Goal: Find specific page/section: Find specific page/section

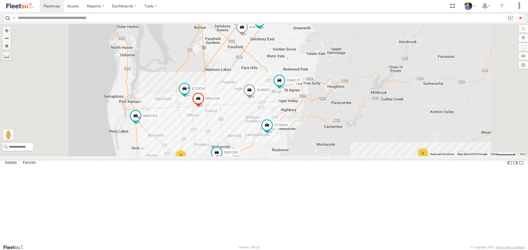
drag, startPoint x: 313, startPoint y: 159, endPoint x: 329, endPoint y: 150, distance: 18.3
click at [328, 150] on div "S145DFJ S343CTS S020AJN S831COS S959CNB S364CJT S070CPF S723CHC S253CZS S891CUO…" at bounding box center [264, 90] width 528 height 132
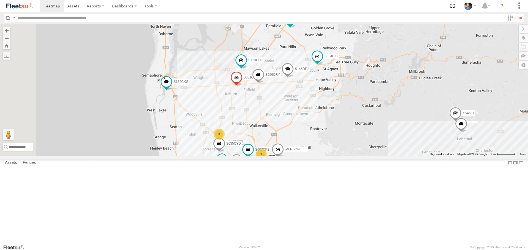
click at [163, 19] on input "text" at bounding box center [260, 18] width 489 height 8
type input "***"
click at [517, 14] on input "**" at bounding box center [520, 18] width 6 height 8
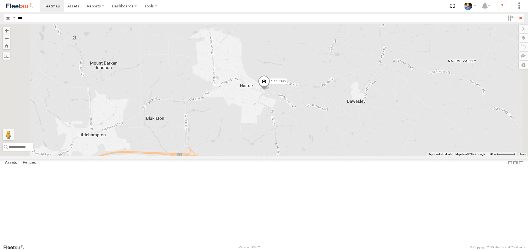
click at [270, 90] on span at bounding box center [264, 83] width 12 height 15
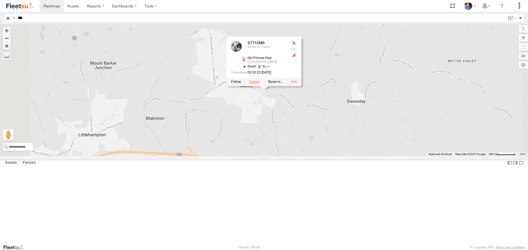
click at [260, 84] on label at bounding box center [254, 82] width 11 height 4
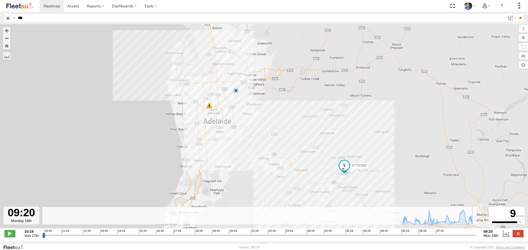
drag, startPoint x: 43, startPoint y: 239, endPoint x: 371, endPoint y: 152, distance: 339.2
type input "**********"
click at [476, 238] on input "range" at bounding box center [259, 235] width 434 height 5
click at [7, 19] on input "button" at bounding box center [7, 18] width 7 height 8
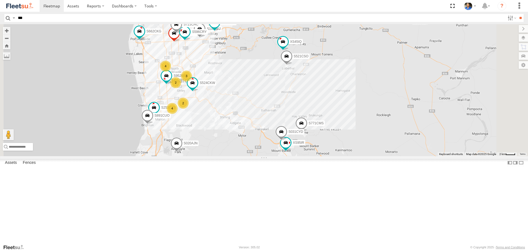
drag, startPoint x: 402, startPoint y: 106, endPoint x: 410, endPoint y: 123, distance: 18.2
click at [410, 123] on div "S145DFJ S343CTS S952BBS S020AJN S831COS S596CRY S959CNB S521CSO S364CJT S070CPF…" at bounding box center [264, 90] width 528 height 132
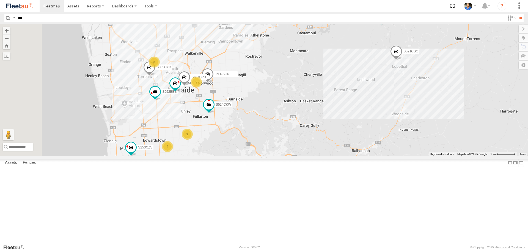
drag, startPoint x: 309, startPoint y: 77, endPoint x: 348, endPoint y: 86, distance: 39.8
click at [346, 86] on div "S145DFJ S343CTS S952BBS S020AJN S831COS S596CRY S959CNB S521CSO S364CJT S070CPF…" at bounding box center [264, 90] width 528 height 132
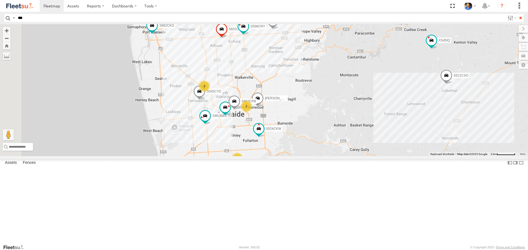
drag, startPoint x: 373, startPoint y: 96, endPoint x: 386, endPoint y: 103, distance: 14.4
click at [386, 103] on div "S145DFJ S343CTS S952BBS S020AJN S831COS S596CRY S959CNB S521CSO S364CJT S070CPF…" at bounding box center [264, 90] width 528 height 132
